Goal: Navigation & Orientation: Understand site structure

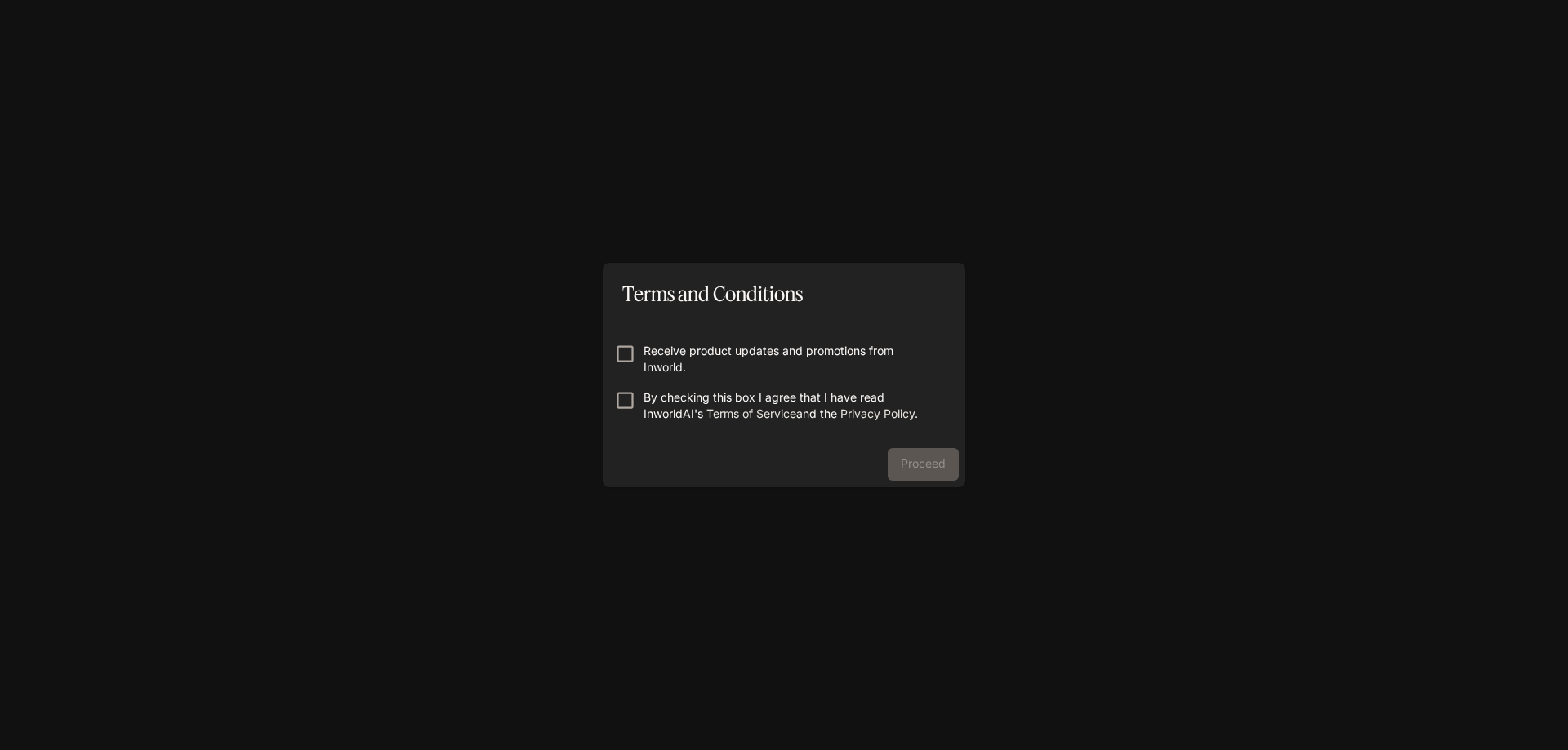
click at [795, 389] on p "By checking this box I agree that I have read InworldAI's Terms of Service and …" at bounding box center [791, 406] width 294 height 33
click at [809, 352] on p "Receive product updates and promotions from Inworld." at bounding box center [791, 359] width 294 height 33
click at [846, 356] on p "Receive product updates and promotions from Inworld." at bounding box center [791, 359] width 294 height 33
click at [911, 467] on button "Proceed" at bounding box center [923, 465] width 71 height 33
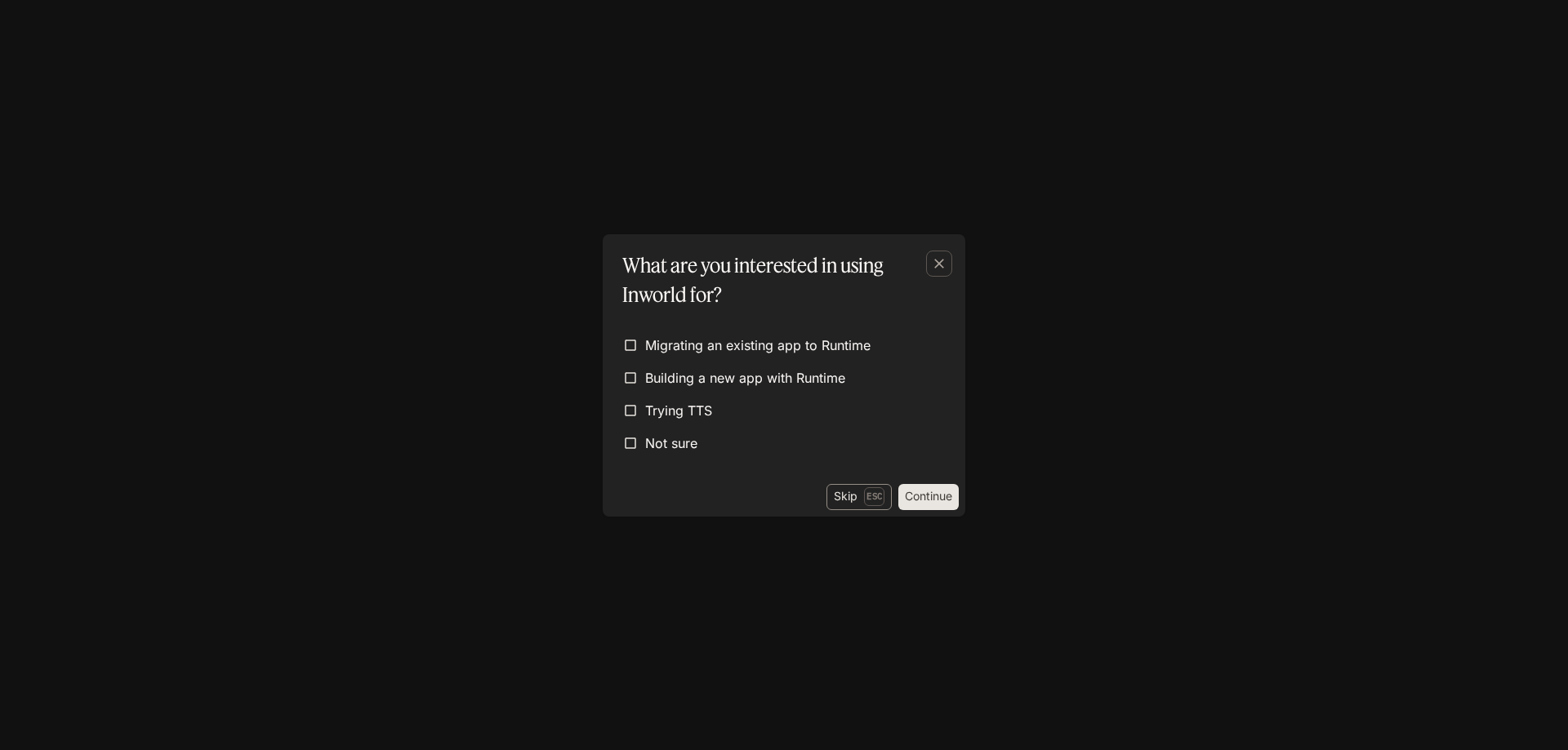
click at [856, 501] on button "Skip Esc" at bounding box center [860, 497] width 66 height 26
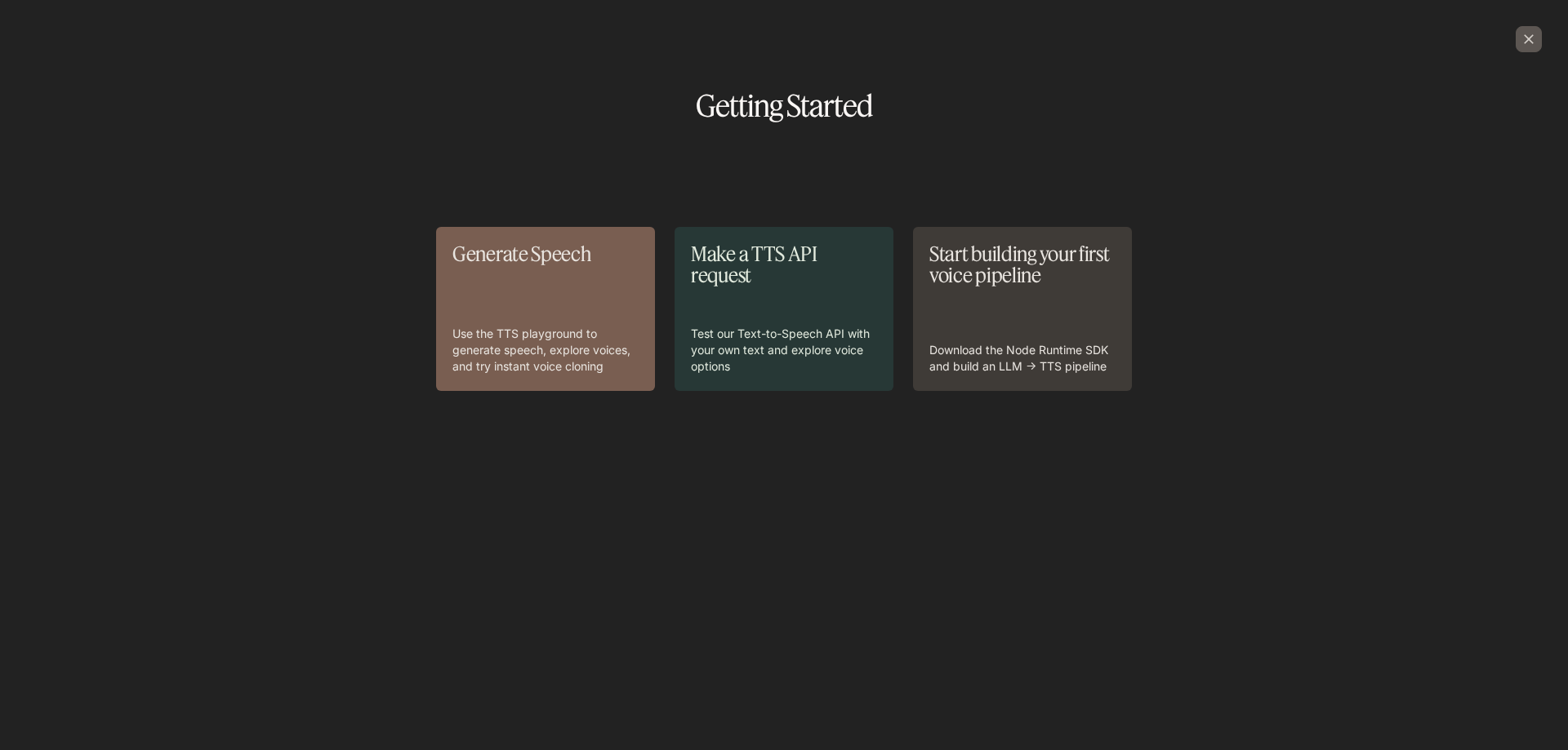
click at [1521, 43] on icon "button" at bounding box center [1529, 39] width 16 height 16
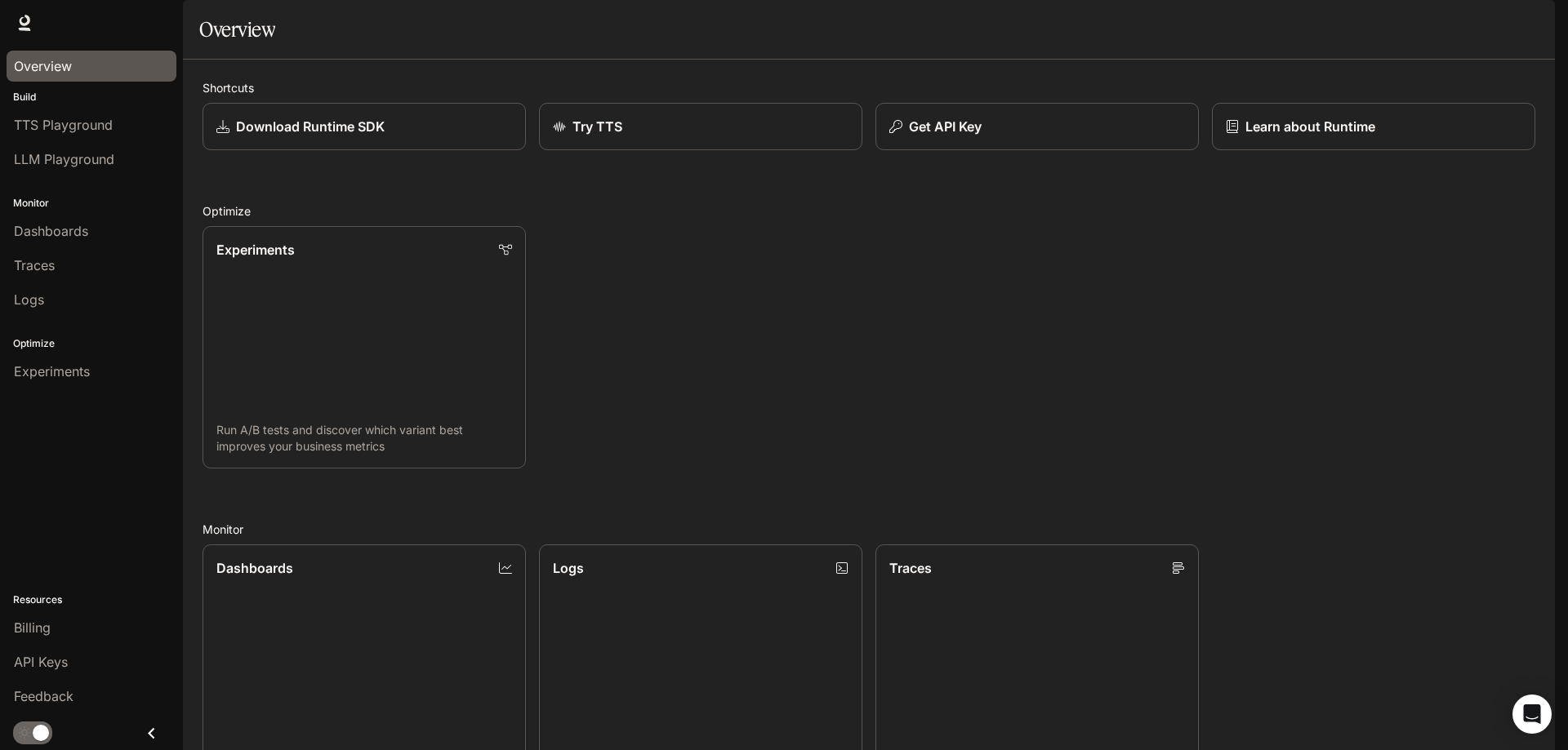
click at [67, 63] on span "Overview" at bounding box center [43, 67] width 58 height 20
click at [293, 223] on div "Shortcuts Download Runtime SDK Try TTS Get API Key Learn about Runtime Optimize…" at bounding box center [869, 591] width 1333 height 1026
click at [143, 733] on button "Close drawer" at bounding box center [151, 734] width 37 height 34
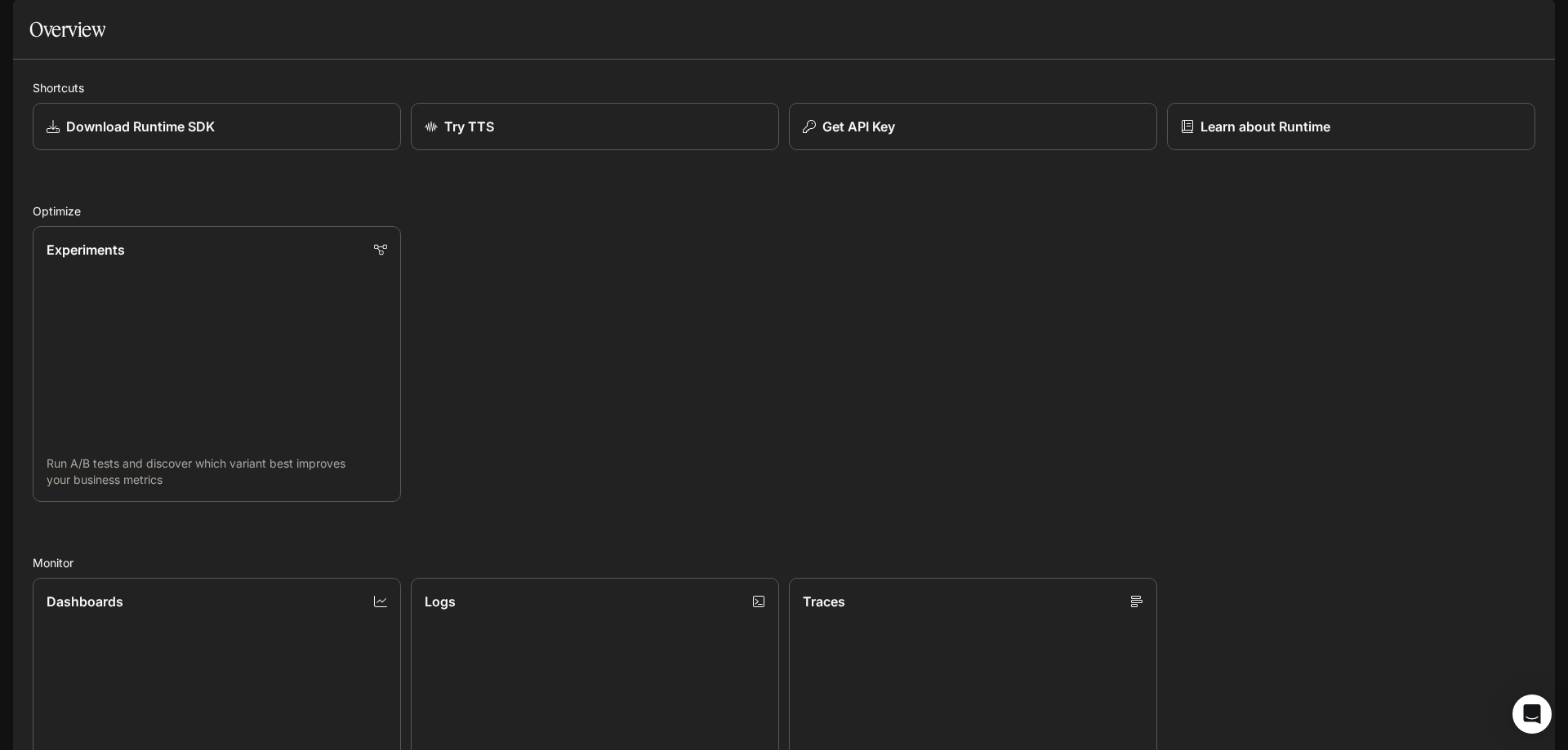
scroll to position [163, 0]
